Goal: Find specific page/section

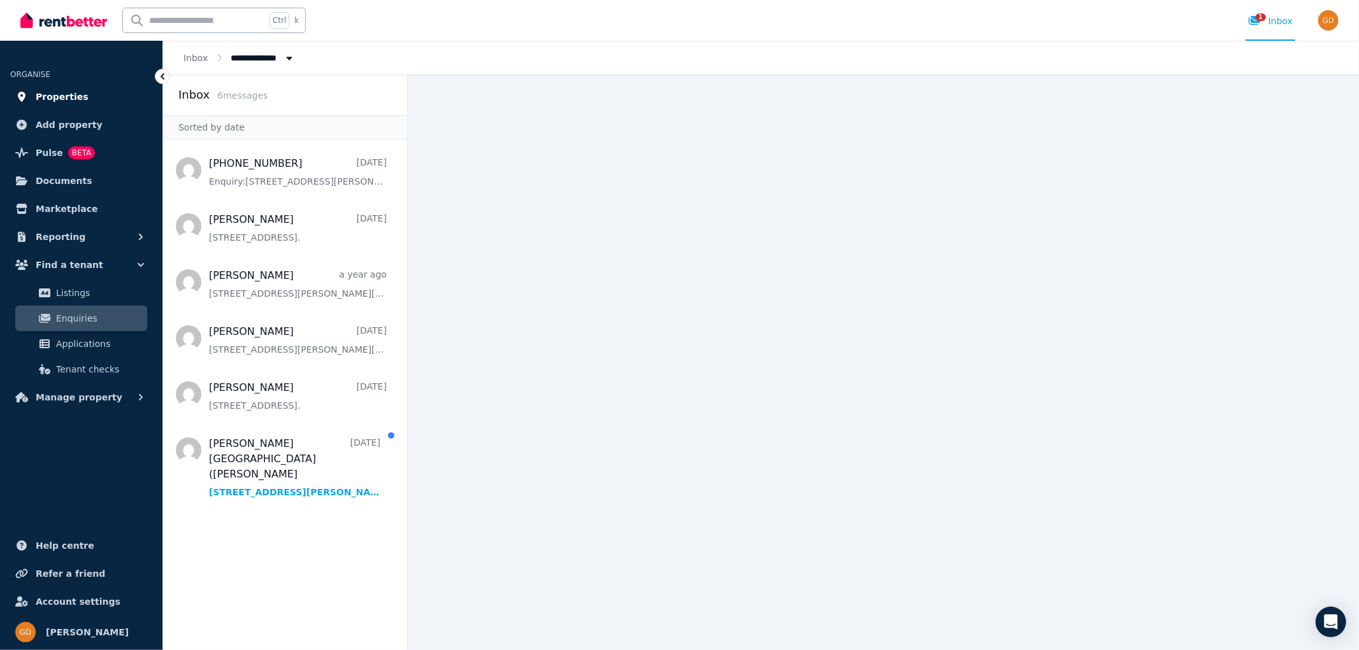
click at [68, 93] on span "Properties" at bounding box center [62, 96] width 53 height 15
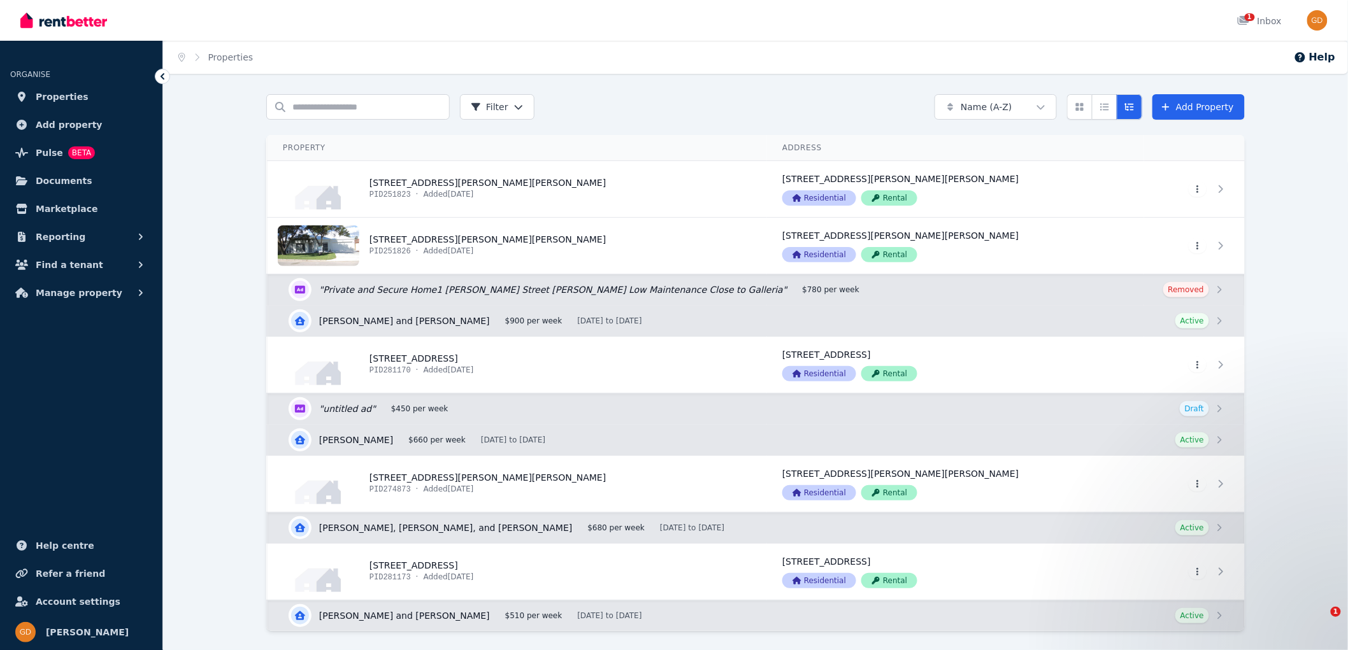
click at [68, 93] on span "Properties" at bounding box center [62, 96] width 53 height 15
click at [1319, 620] on icon "Open Intercom Messenger" at bounding box center [1317, 620] width 21 height 21
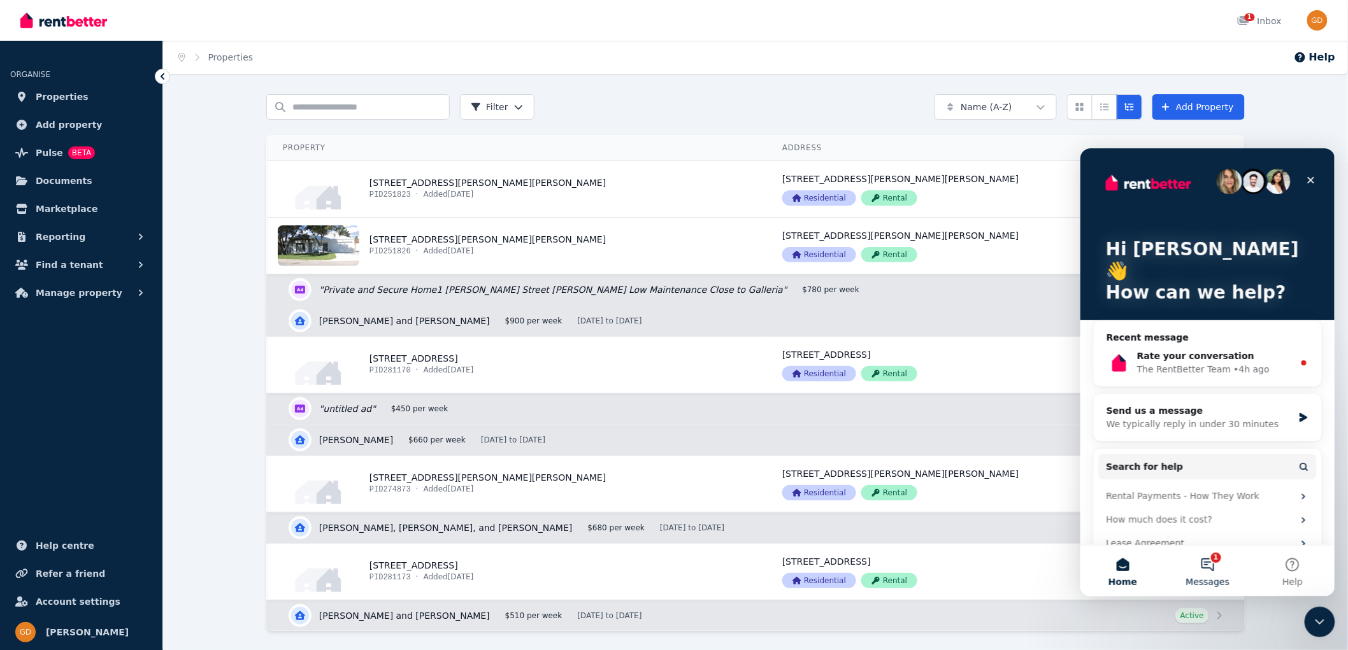
click at [1203, 563] on button "1 Messages" at bounding box center [1206, 570] width 85 height 51
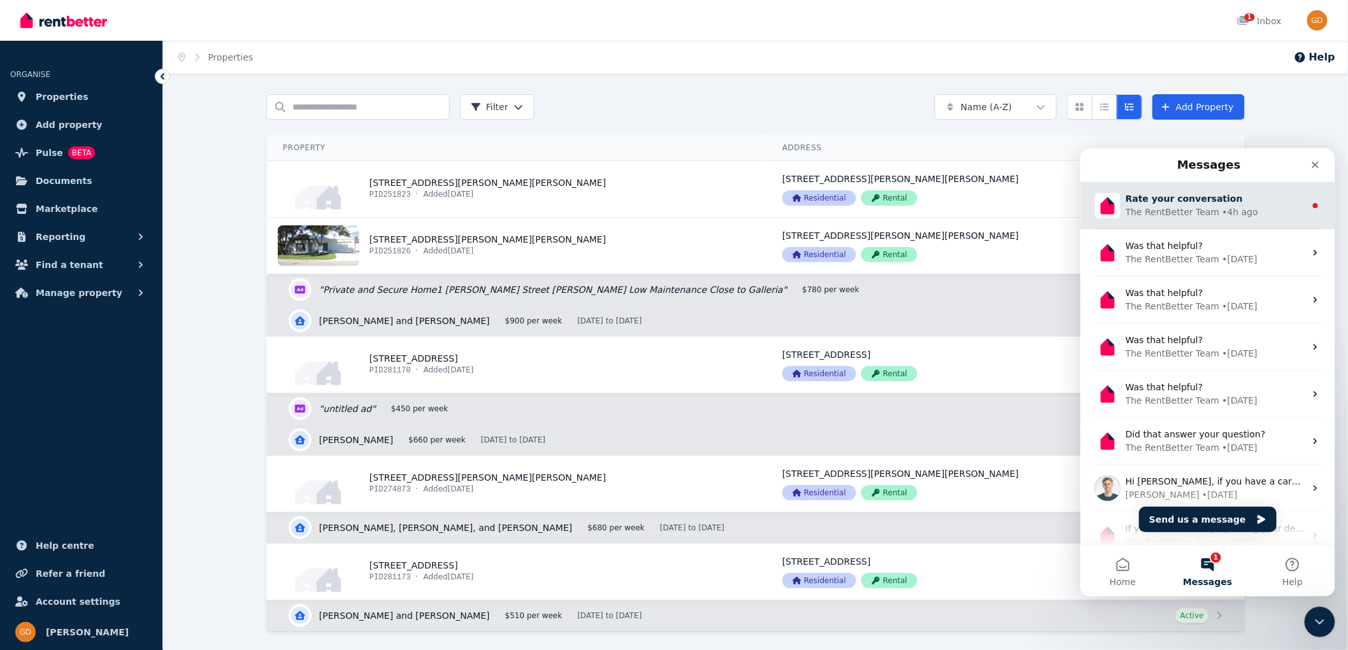
click at [1222, 214] on div "• 4h ago" at bounding box center [1240, 211] width 36 height 13
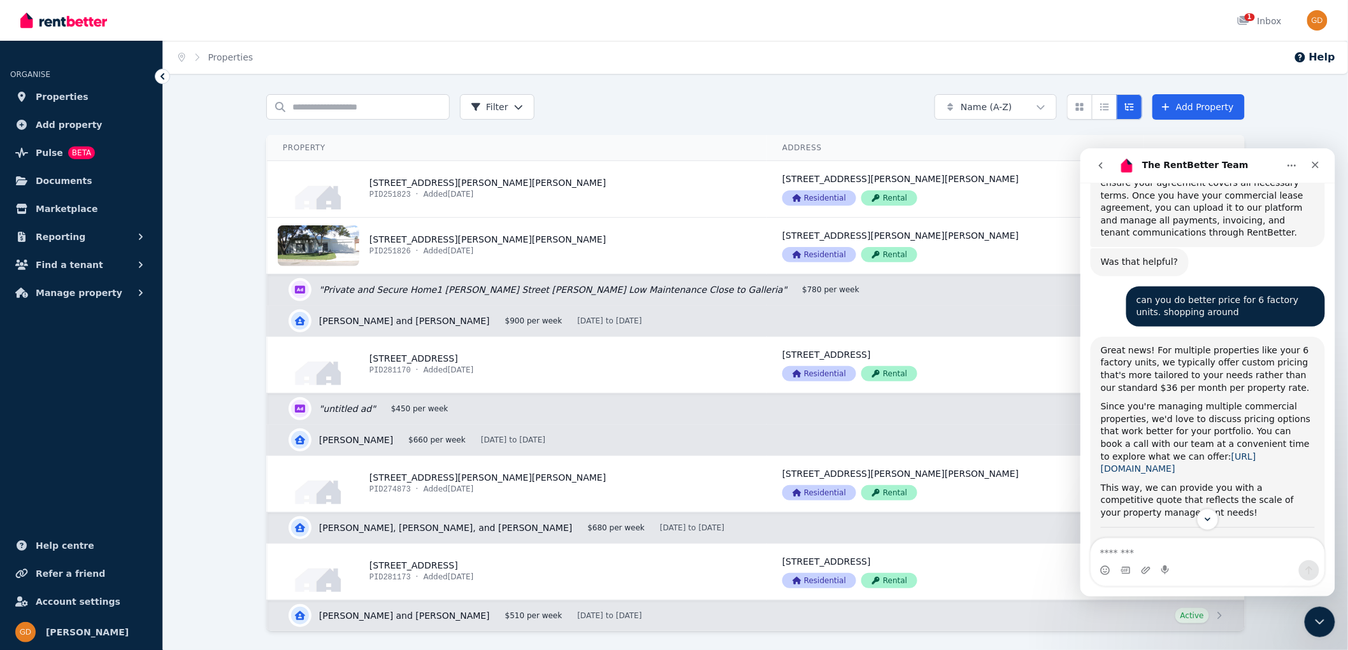
scroll to position [970, 0]
click at [1240, 450] on link "[URL][DOMAIN_NAME]" at bounding box center [1177, 461] width 155 height 23
